Goal: Task Accomplishment & Management: Manage account settings

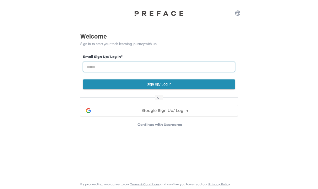
click at [150, 68] on input "email" at bounding box center [159, 67] width 152 height 10
click at [145, 109] on span "Google Sign Up/ Log In" at bounding box center [165, 110] width 46 height 4
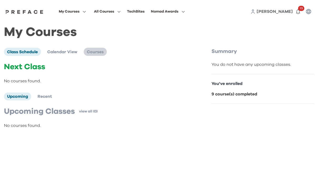
click at [92, 54] on span "Courses" at bounding box center [95, 52] width 17 height 4
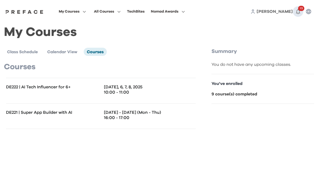
click at [297, 15] on icon "button" at bounding box center [298, 11] width 6 height 6
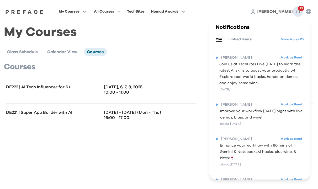
click at [297, 15] on icon "button" at bounding box center [298, 11] width 6 height 6
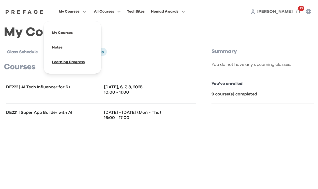
click at [97, 66] on span at bounding box center [72, 62] width 49 height 15
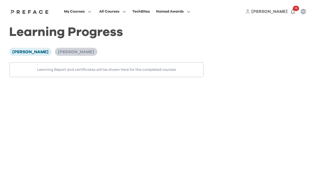
click at [77, 54] on span "[PERSON_NAME]" at bounding box center [76, 52] width 36 height 4
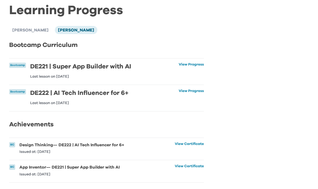
scroll to position [25, 0]
click at [189, 62] on li "Bootcamp DE221 | Super App Builder with AI Last lesson on [DATE] View Progress …" at bounding box center [106, 71] width 194 height 26
click at [189, 66] on link "View Progress" at bounding box center [190, 71] width 25 height 16
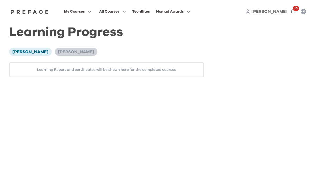
click at [69, 54] on span "[PERSON_NAME]" at bounding box center [76, 52] width 36 height 4
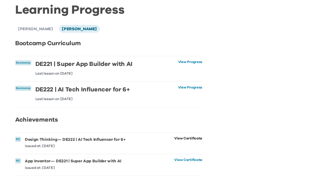
scroll to position [25, 0]
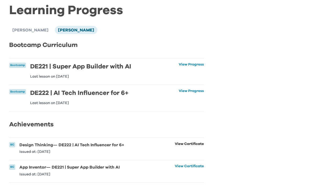
click at [193, 144] on link "View Certificate" at bounding box center [189, 148] width 29 height 12
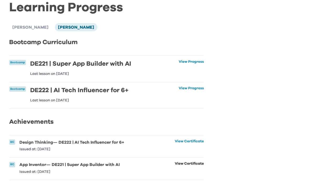
click at [187, 165] on link "View Certificate" at bounding box center [189, 167] width 29 height 12
